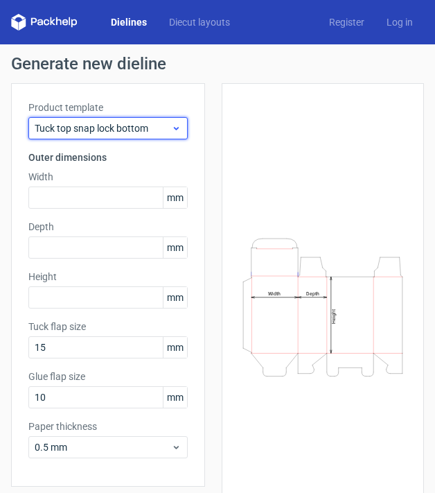
click at [91, 132] on span "Tuck top snap lock bottom" at bounding box center [103, 128] width 137 height 14
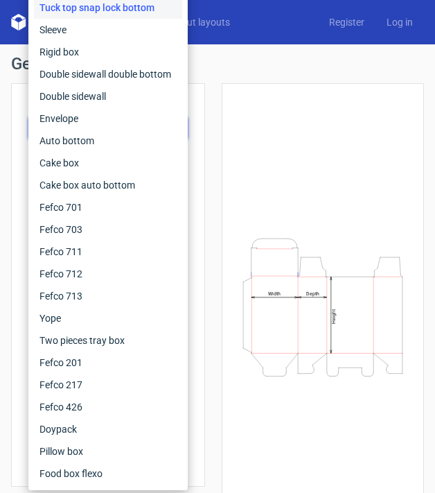
click at [219, 99] on div "Height Depth Width" at bounding box center [314, 307] width 219 height 448
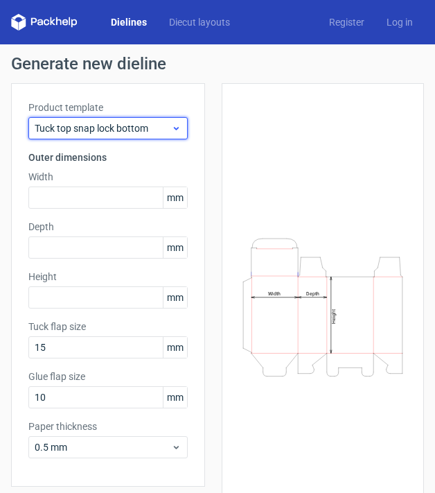
click at [119, 135] on div "Tuck top snap lock bottom" at bounding box center [107, 128] width 159 height 22
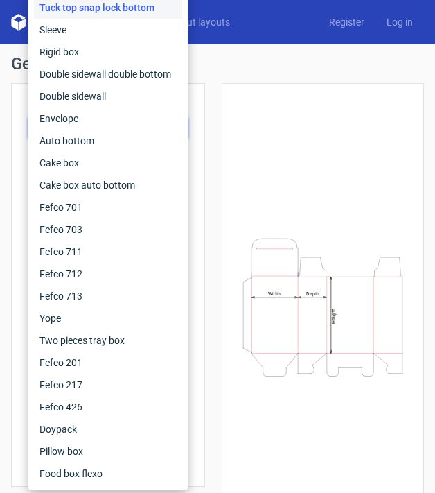
click at [112, 10] on div "Tuck top snap lock bottom" at bounding box center [108, 8] width 148 height 22
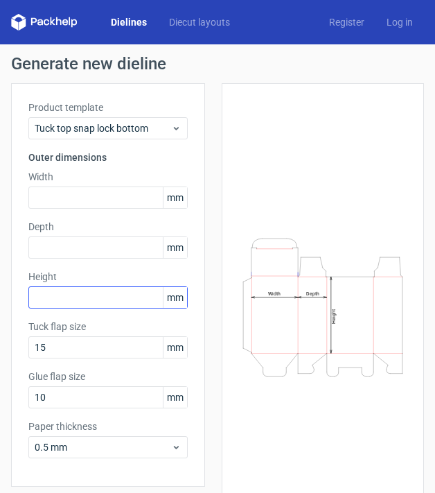
scroll to position [50, 0]
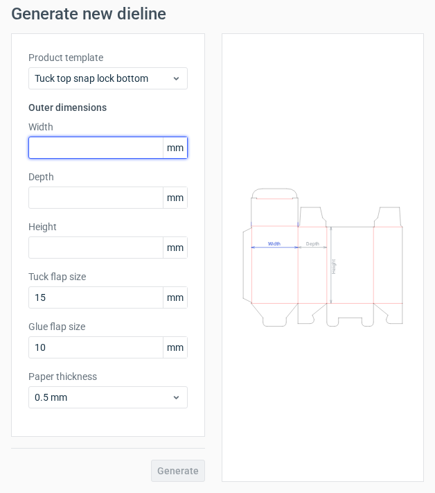
click at [90, 145] on input "text" at bounding box center [107, 148] width 159 height 22
type input "107"
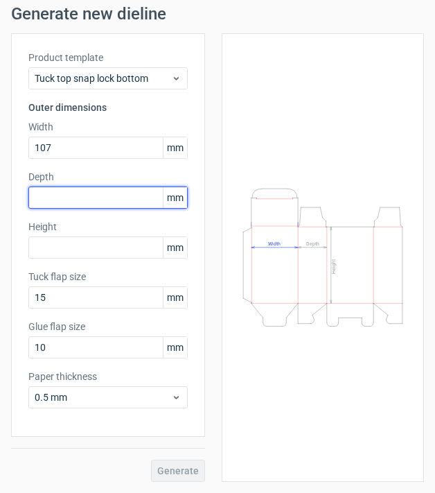
click at [62, 202] on input "text" at bounding box center [107, 197] width 159 height 22
type input "107"
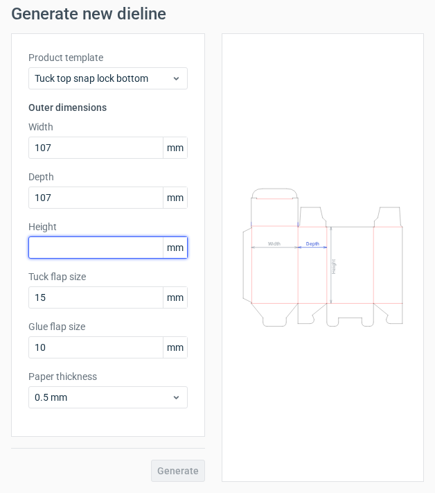
click at [56, 240] on input "text" at bounding box center [107, 247] width 159 height 22
type input "335"
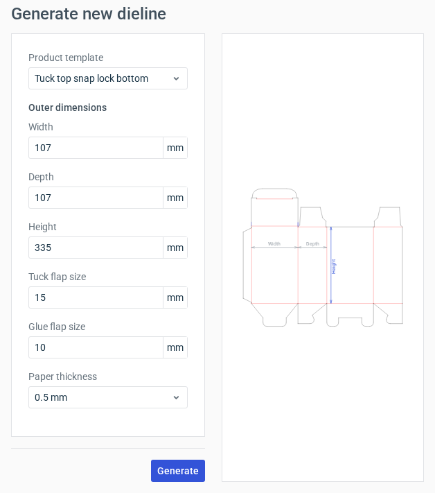
click at [186, 467] on span "Generate" at bounding box center [178, 471] width 42 height 10
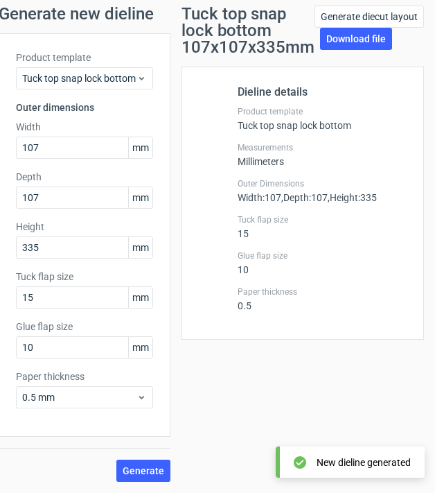
scroll to position [0, 21]
click at [325, 35] on link "Download file" at bounding box center [356, 39] width 72 height 22
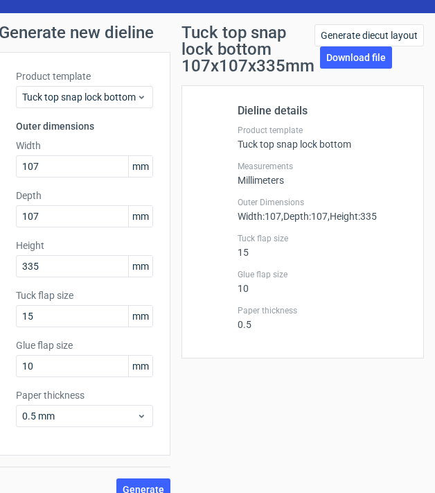
scroll to position [0, 0]
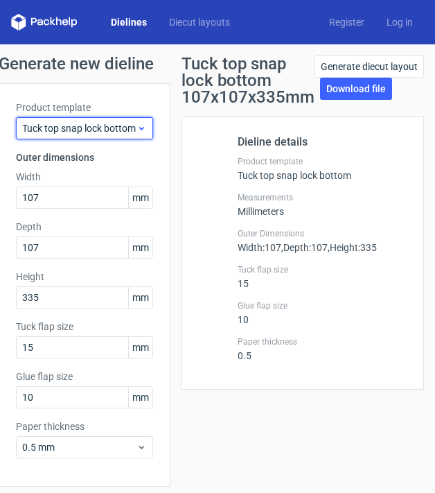
click at [108, 125] on span "Tuck top snap lock bottom" at bounding box center [79, 128] width 114 height 14
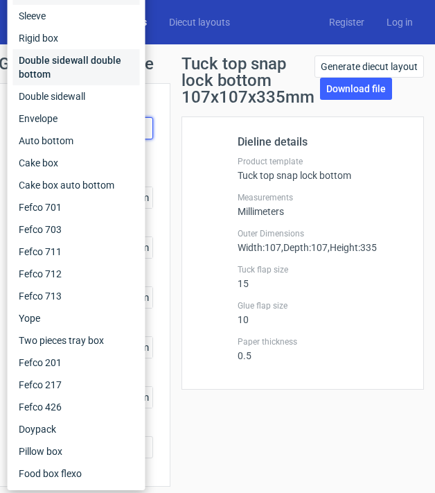
click at [107, 69] on div "Double sidewall double bottom" at bounding box center [76, 67] width 127 height 36
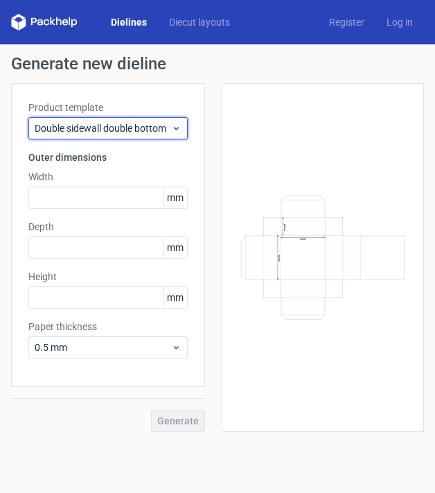
click at [77, 126] on span "Double sidewall double bottom" at bounding box center [103, 128] width 137 height 14
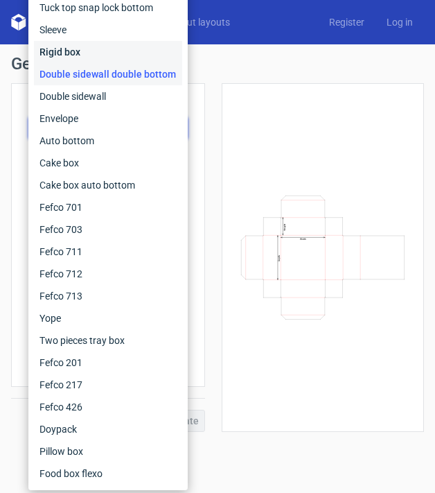
click at [84, 46] on div "Rigid box" at bounding box center [108, 52] width 148 height 22
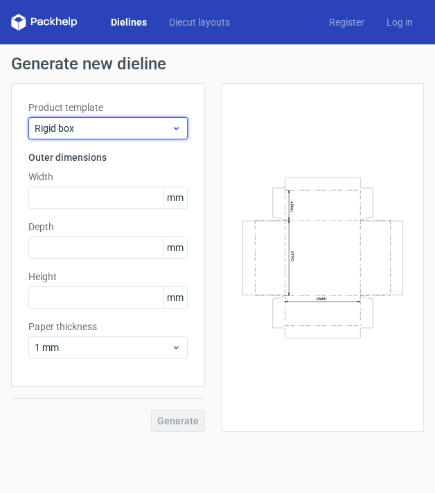
click at [64, 127] on span "Rigid box" at bounding box center [103, 128] width 137 height 14
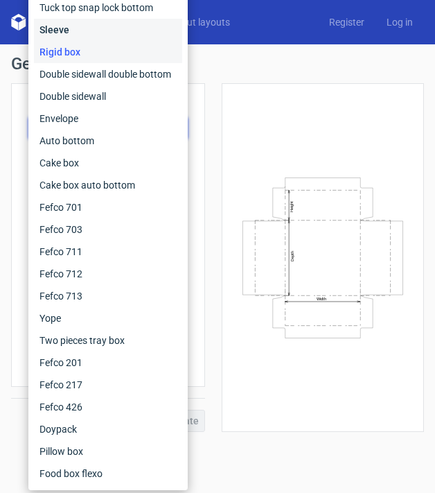
click at [76, 26] on div "Sleeve" at bounding box center [108, 30] width 148 height 22
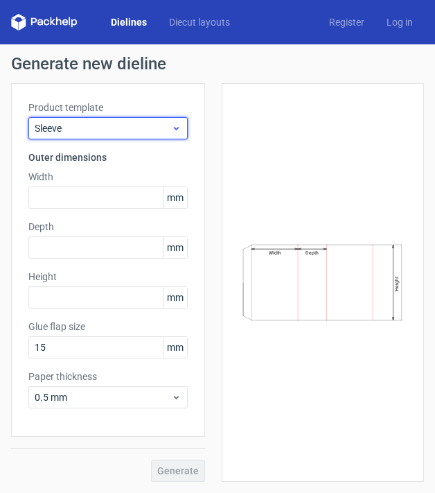
click at [76, 129] on span "Sleeve" at bounding box center [103, 128] width 137 height 14
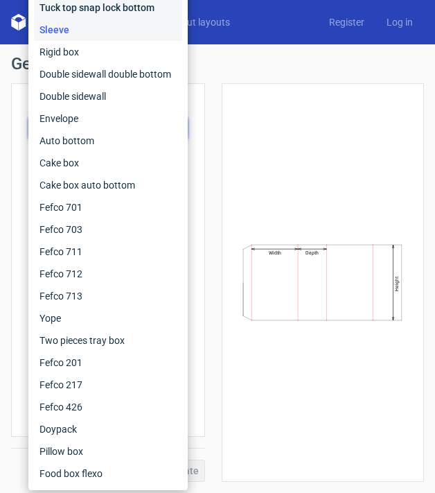
click at [86, 6] on div "Tuck top snap lock bottom" at bounding box center [108, 8] width 148 height 22
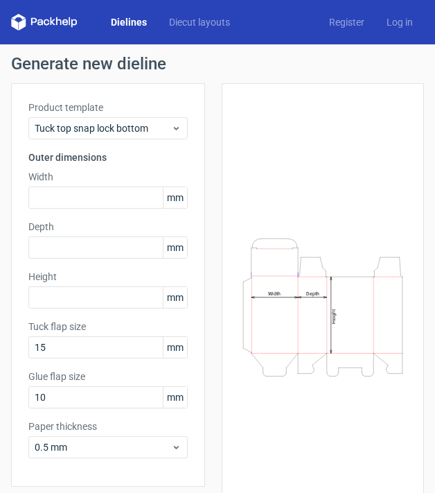
scroll to position [50, 0]
